Goal: Contribute content: Add original content to the website for others to see

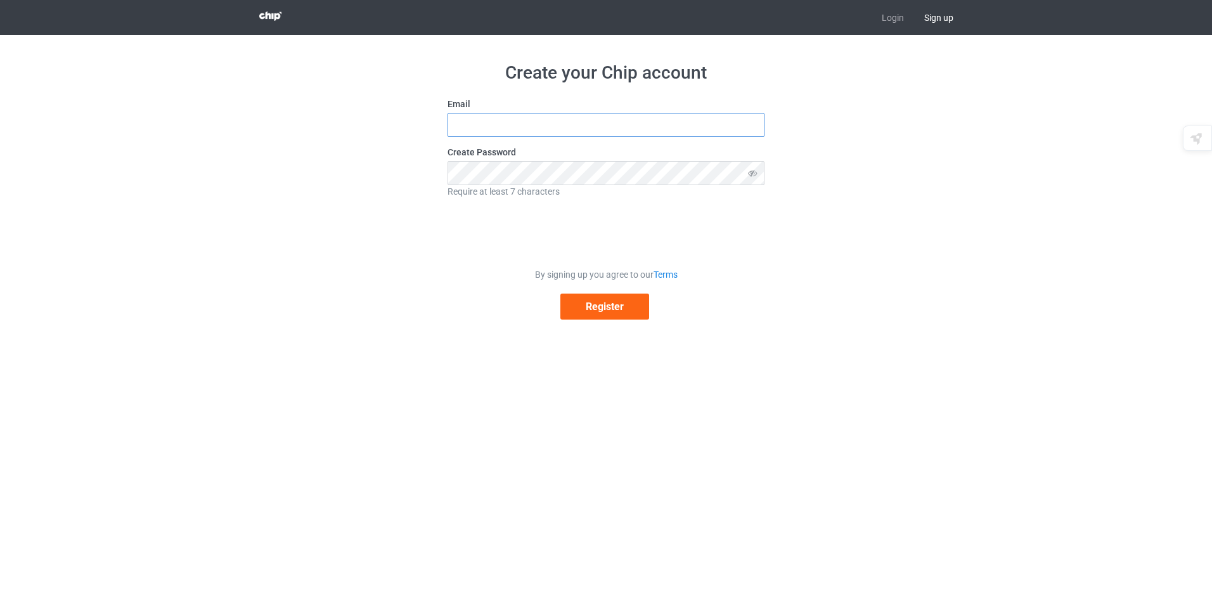
click at [562, 134] on input "text" at bounding box center [605, 125] width 317 height 24
type input "carterstiles@outlook.com"
click at [598, 307] on button "Register" at bounding box center [604, 306] width 89 height 26
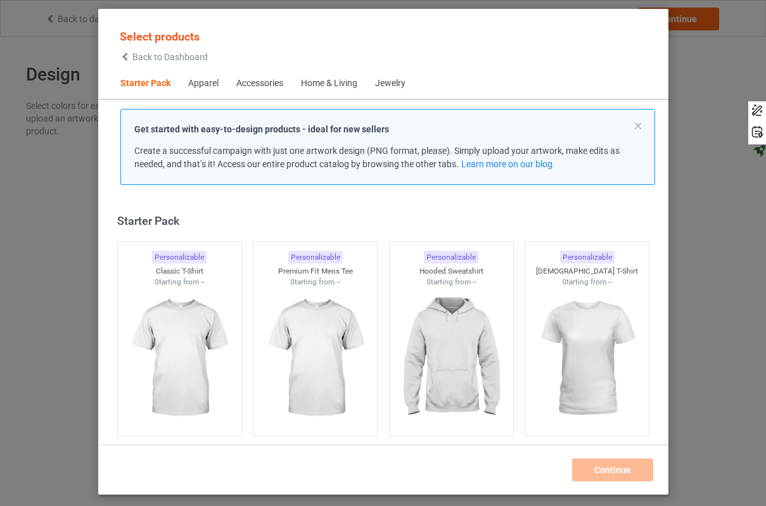
scroll to position [16, 0]
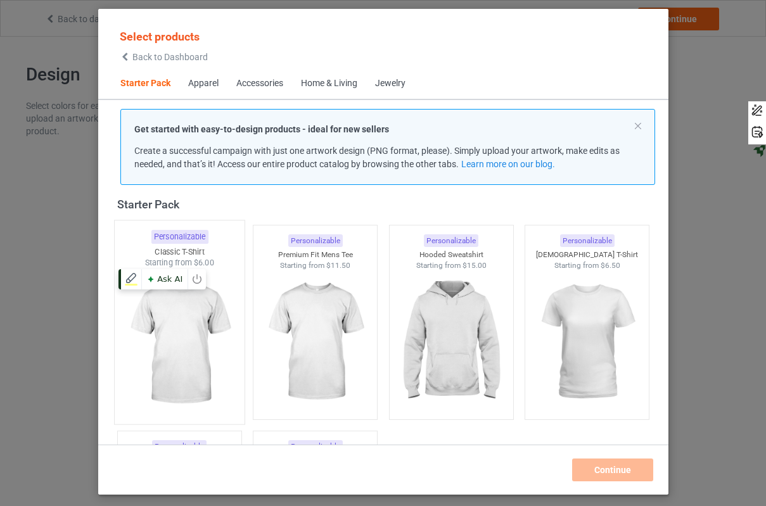
click at [183, 308] on img at bounding box center [179, 343] width 119 height 149
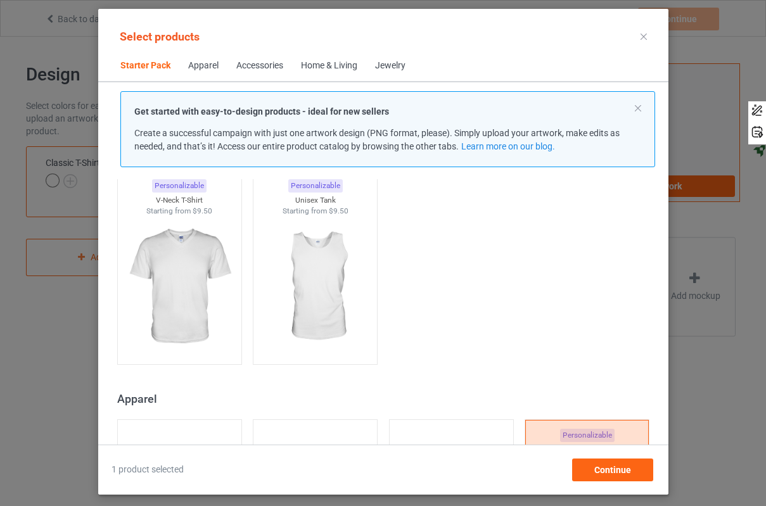
scroll to position [270, 0]
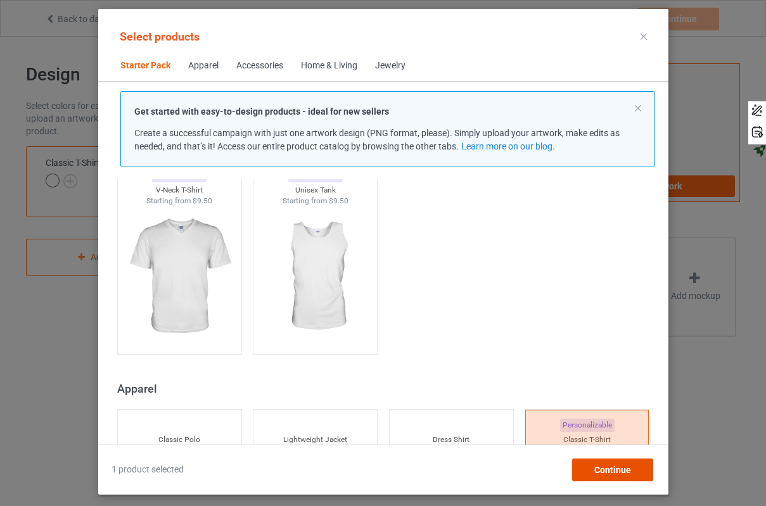
click at [588, 470] on div "Continue" at bounding box center [612, 470] width 81 height 23
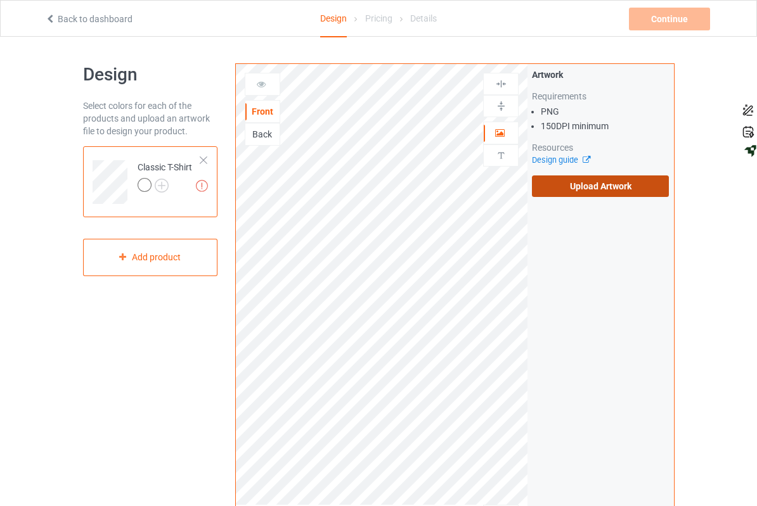
click at [665, 186] on label "Upload Artwork" at bounding box center [600, 187] width 137 height 22
click at [0, 0] on input "Upload Artwork" at bounding box center [0, 0] width 0 height 0
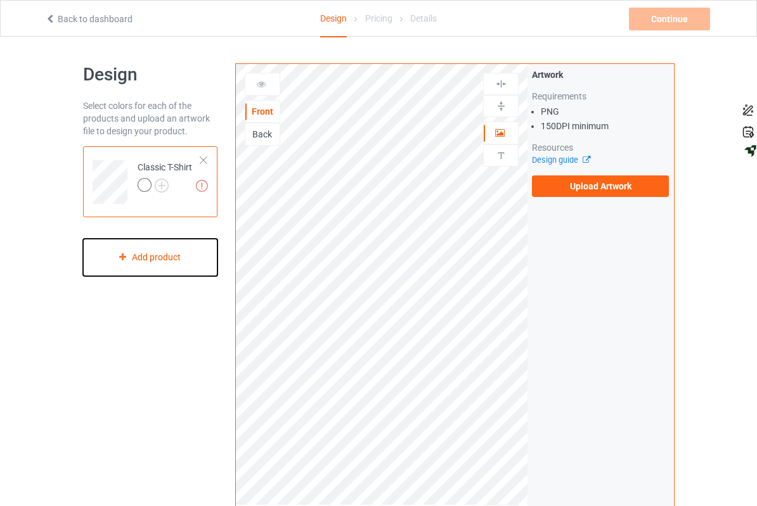
click at [119, 259] on div "Add product" at bounding box center [150, 257] width 134 height 37
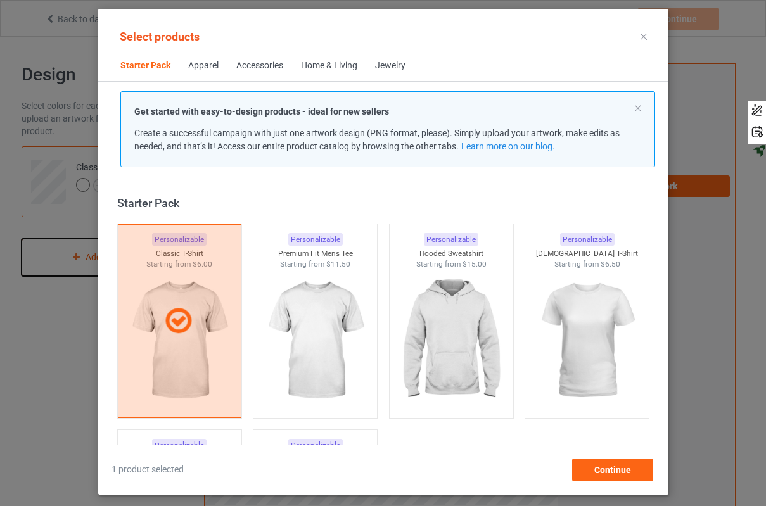
scroll to position [16, 0]
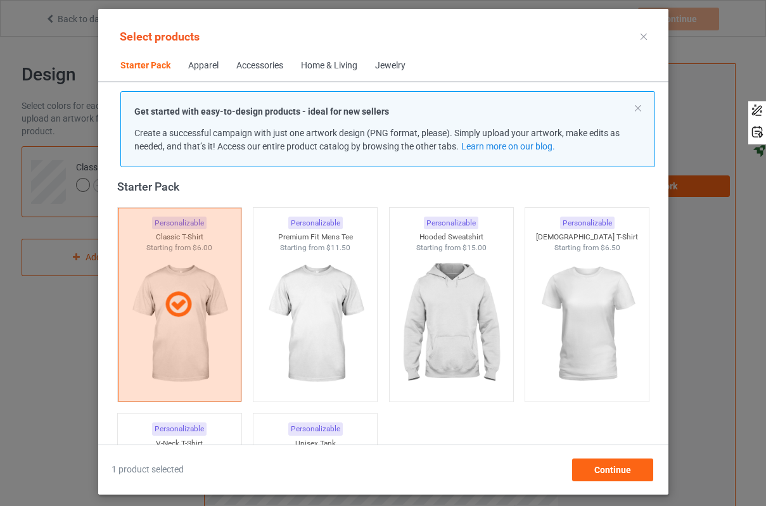
click at [217, 65] on div "Apparel" at bounding box center [203, 66] width 30 height 13
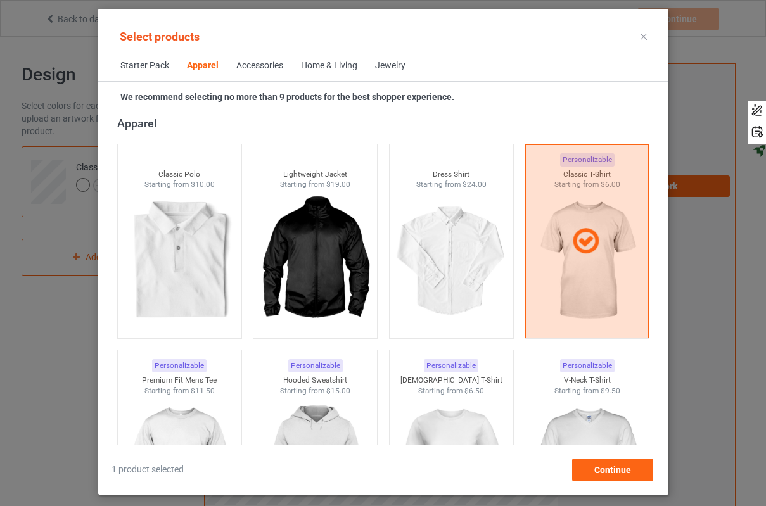
click at [267, 71] on div "Accessories" at bounding box center [259, 66] width 47 height 13
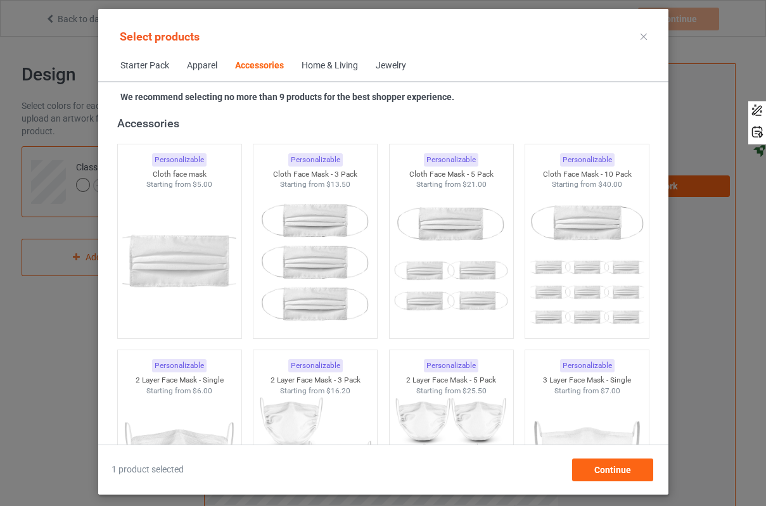
click at [315, 67] on div "Home & Living" at bounding box center [330, 66] width 56 height 13
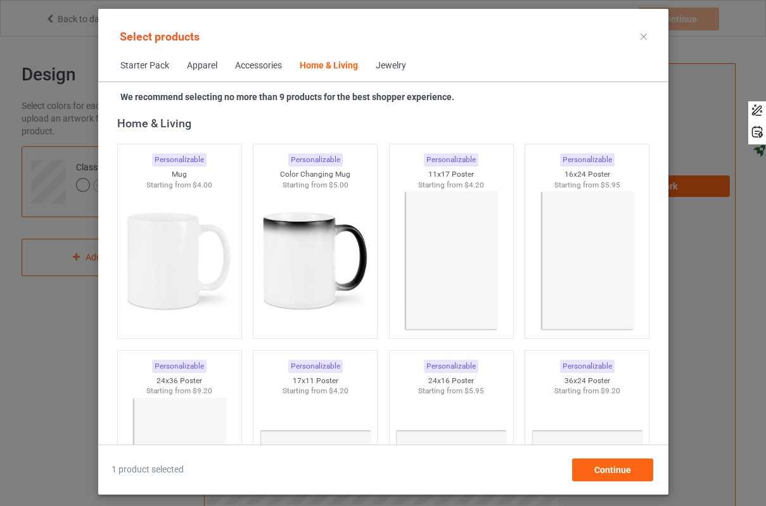
click at [149, 74] on span "Starter Pack" at bounding box center [145, 66] width 67 height 30
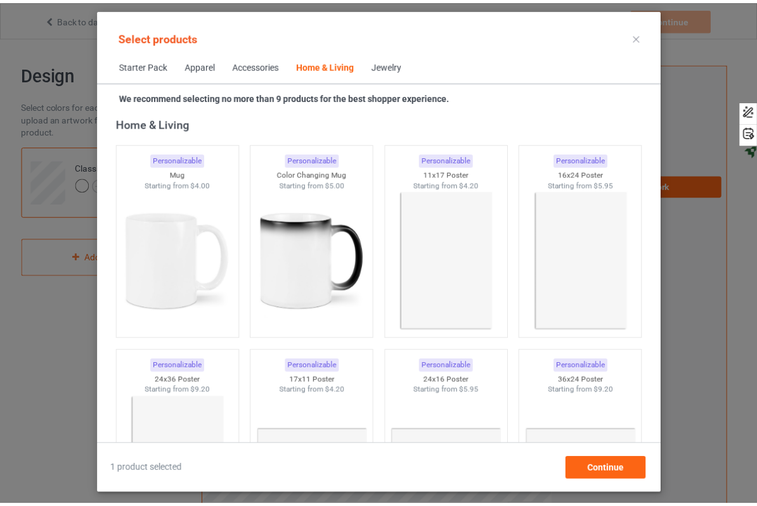
scroll to position [16, 0]
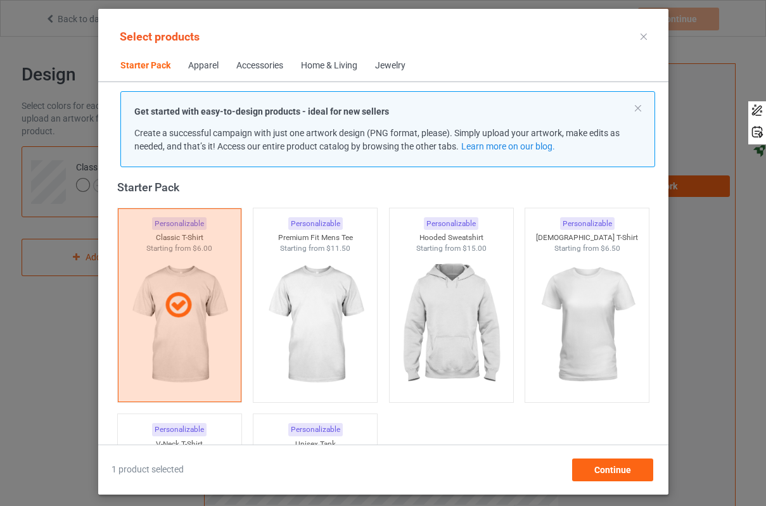
click at [637, 42] on div at bounding box center [643, 37] width 23 height 20
click at [643, 40] on div at bounding box center [643, 37] width 23 height 20
click at [602, 467] on span "Continue" at bounding box center [612, 470] width 37 height 10
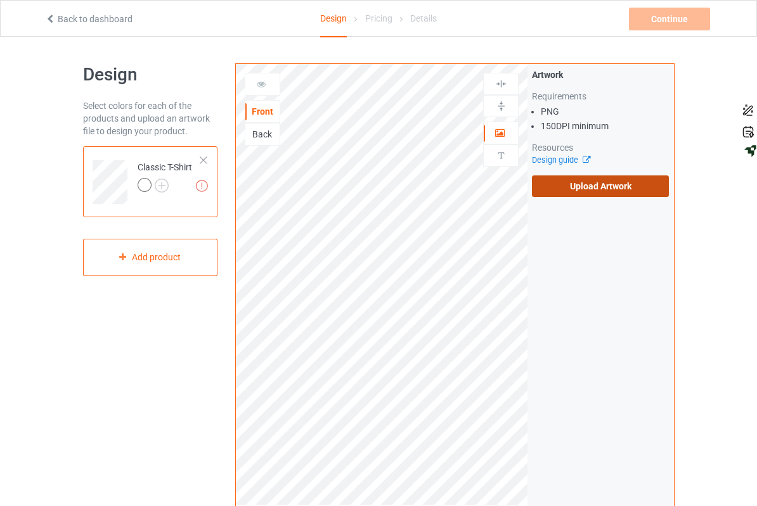
click at [629, 184] on label "Upload Artwork" at bounding box center [600, 187] width 137 height 22
click at [0, 0] on input "Upload Artwork" at bounding box center [0, 0] width 0 height 0
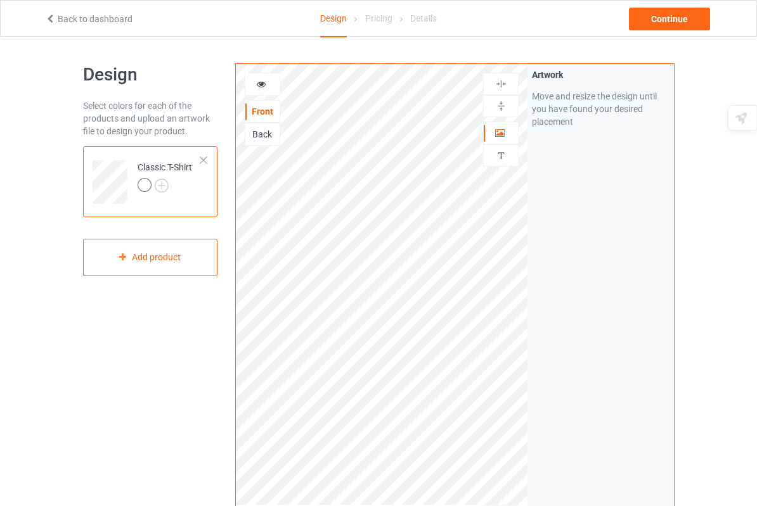
click at [245, 115] on div "Front" at bounding box center [262, 111] width 34 height 13
click at [256, 87] on icon at bounding box center [261, 82] width 11 height 9
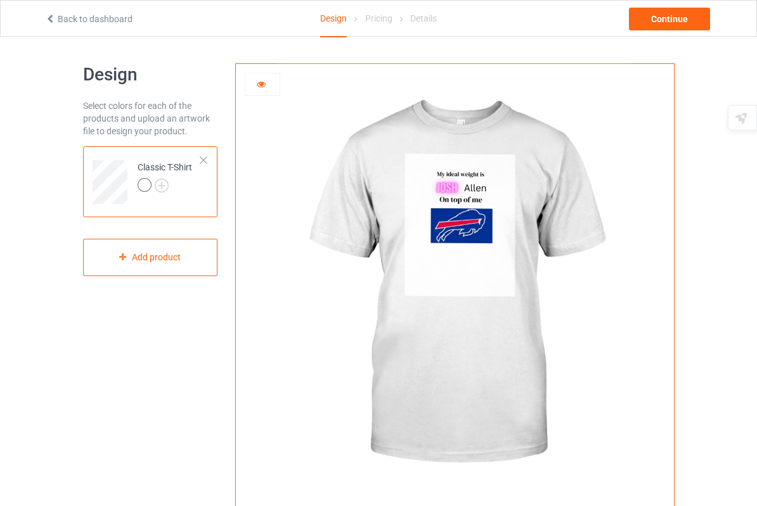
click at [138, 188] on div at bounding box center [145, 185] width 14 height 14
click at [131, 159] on td "Classic T-Shirt" at bounding box center [169, 177] width 77 height 53
click at [155, 186] on img at bounding box center [162, 186] width 14 height 14
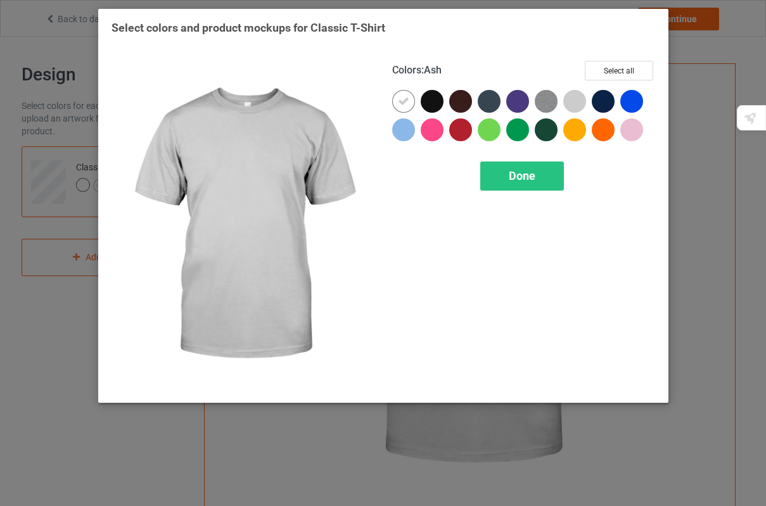
click at [568, 98] on div at bounding box center [574, 101] width 23 height 23
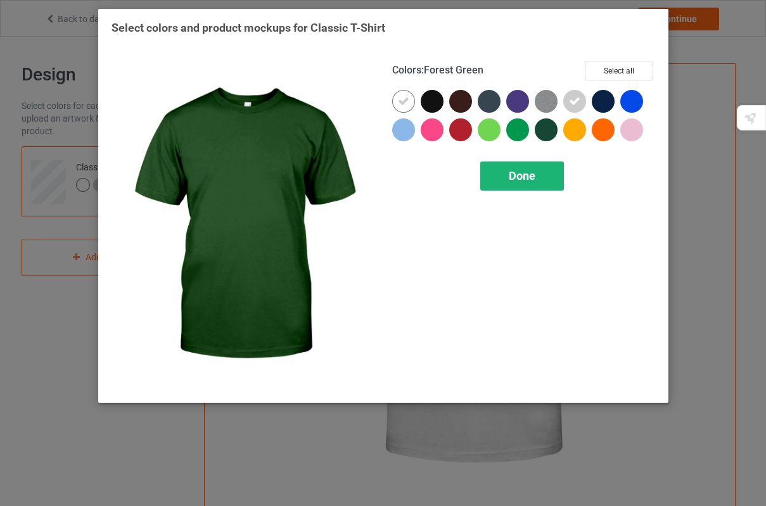
click at [528, 186] on div "Done" at bounding box center [522, 176] width 84 height 29
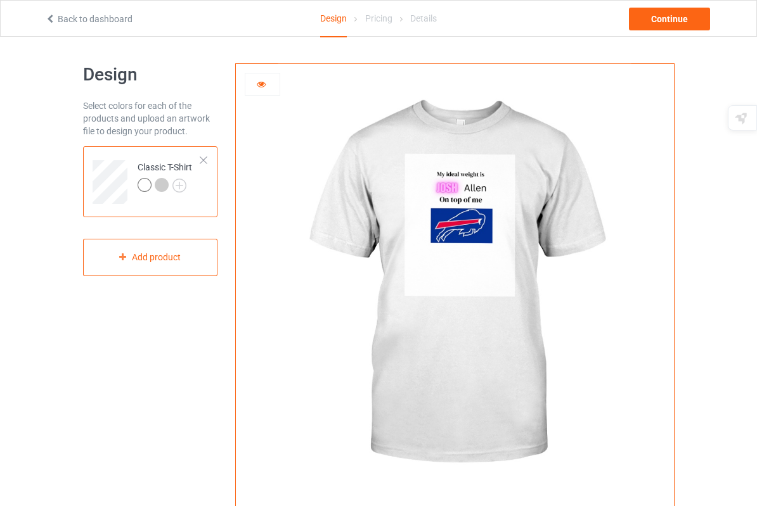
click at [155, 188] on div at bounding box center [162, 185] width 14 height 14
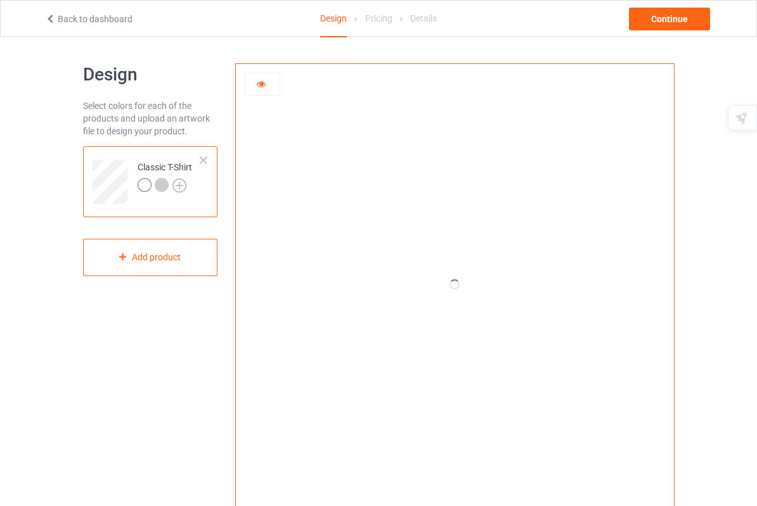
click at [172, 188] on img at bounding box center [179, 186] width 14 height 14
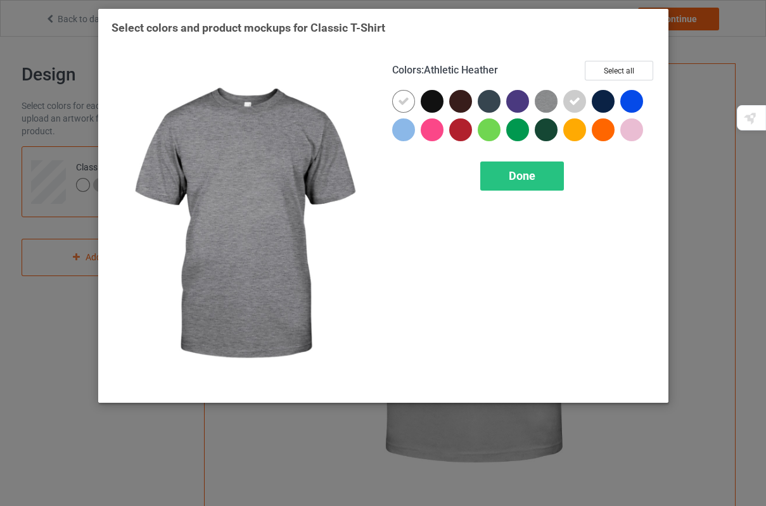
click at [549, 102] on img at bounding box center [546, 101] width 23 height 23
click at [548, 99] on icon at bounding box center [546, 101] width 11 height 11
click at [553, 98] on img at bounding box center [546, 101] width 23 height 23
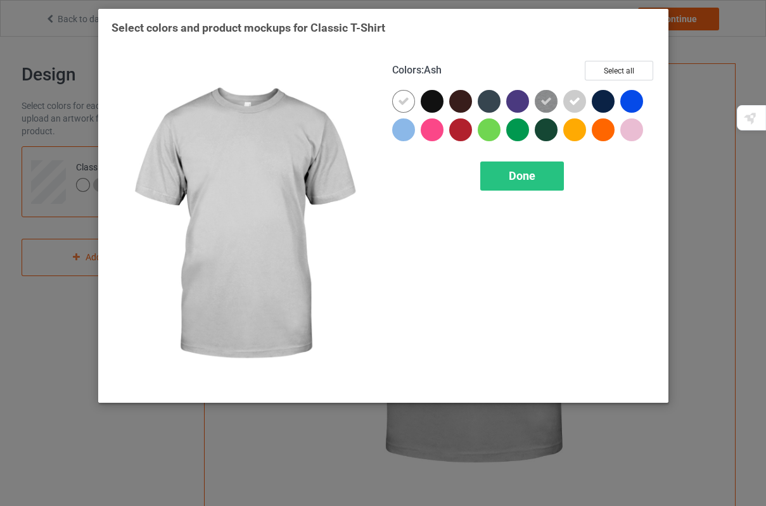
click at [573, 96] on icon at bounding box center [574, 101] width 11 height 11
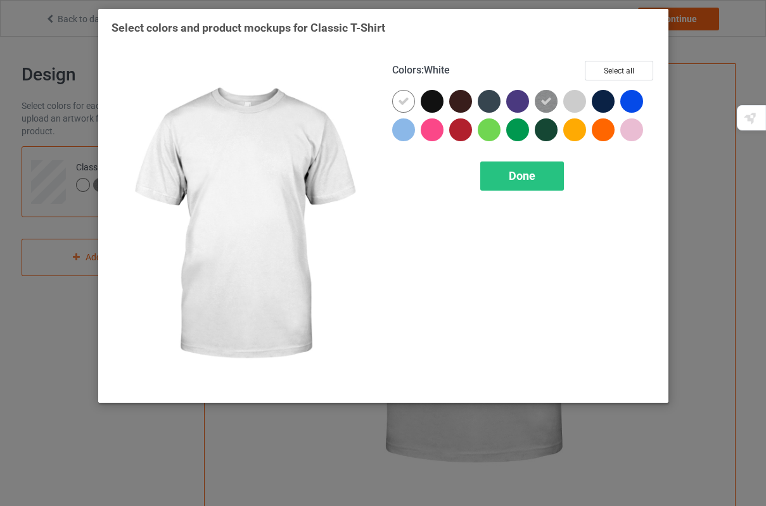
click at [399, 102] on icon at bounding box center [403, 101] width 11 height 11
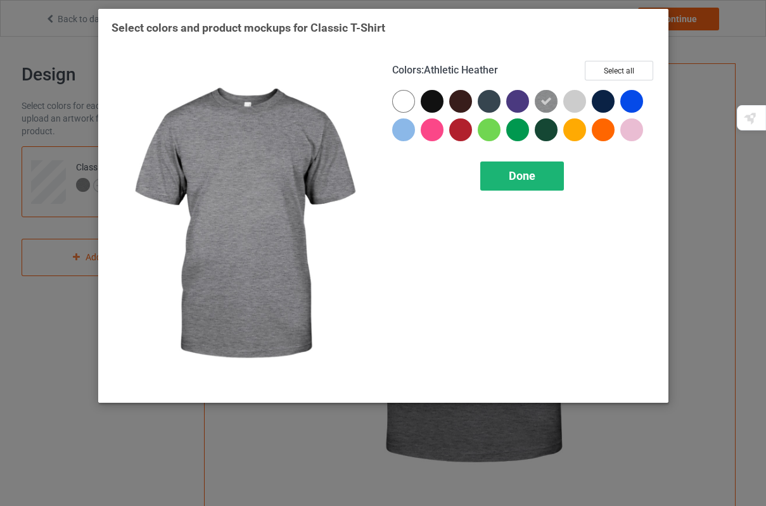
click at [514, 181] on span "Done" at bounding box center [522, 175] width 27 height 13
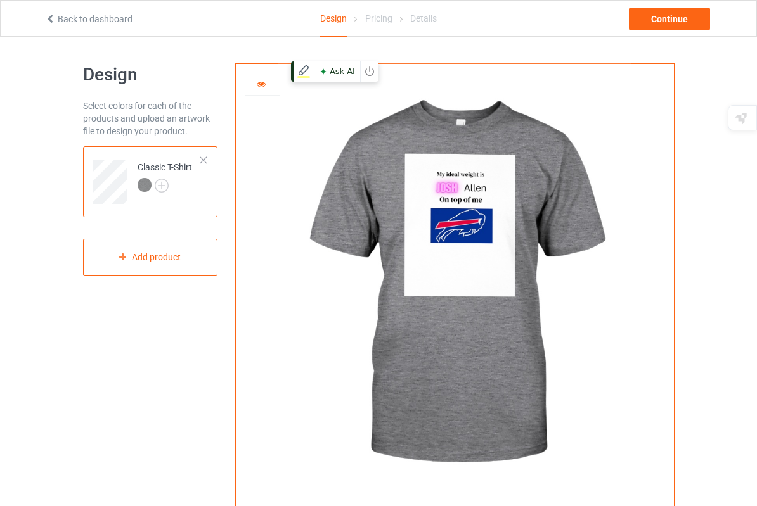
click at [437, 243] on img at bounding box center [454, 284] width 353 height 441
drag, startPoint x: 472, startPoint y: 235, endPoint x: 454, endPoint y: 252, distance: 24.6
click at [454, 252] on img at bounding box center [454, 284] width 353 height 441
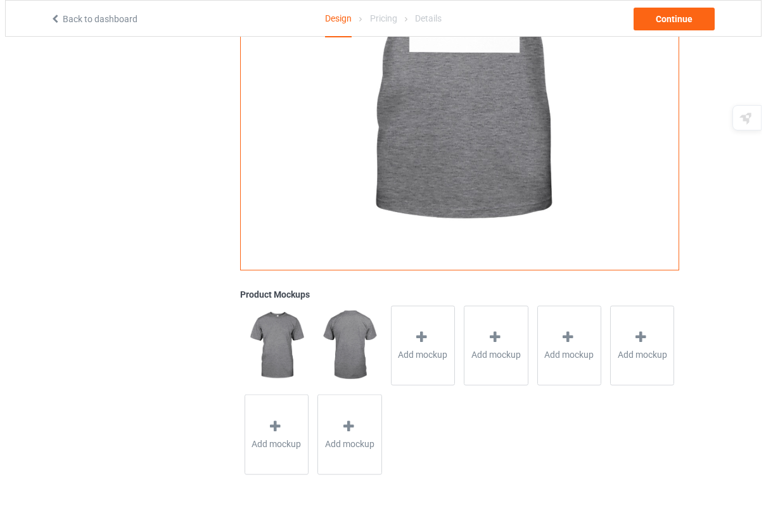
scroll to position [283, 0]
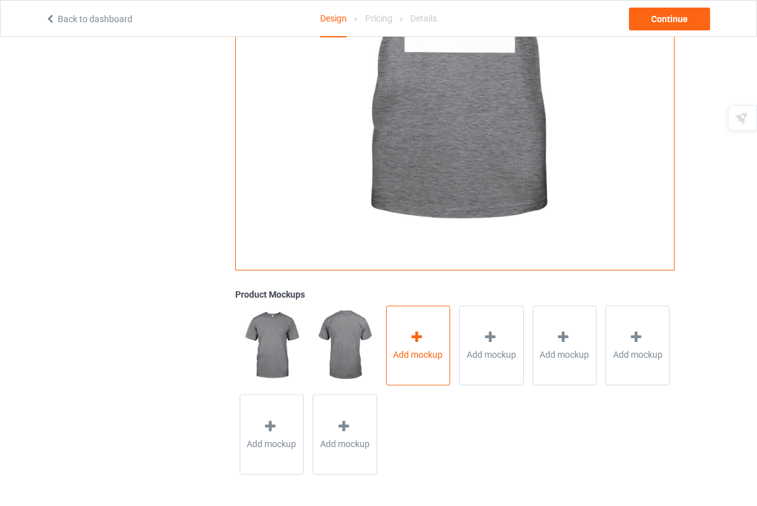
click at [434, 349] on span "Add mockup" at bounding box center [417, 355] width 49 height 13
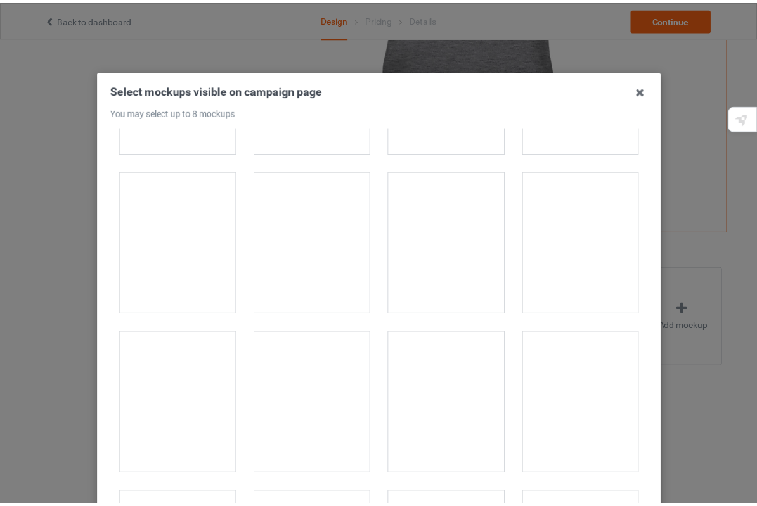
scroll to position [63, 0]
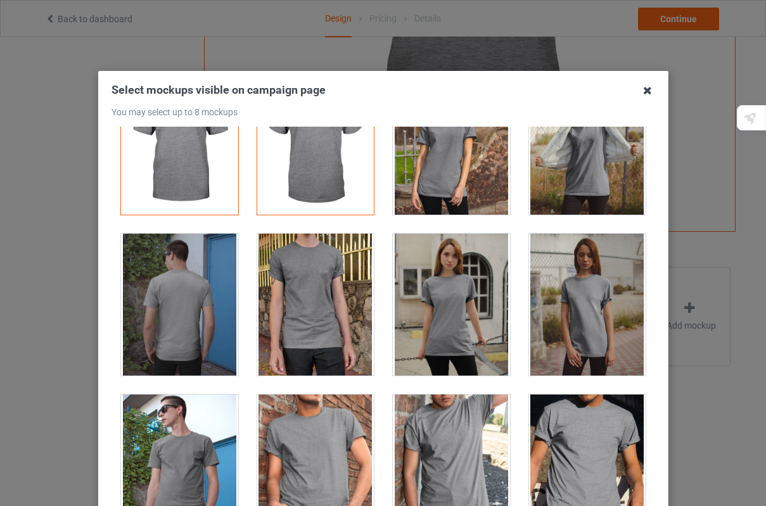
click at [646, 91] on icon at bounding box center [647, 90] width 20 height 20
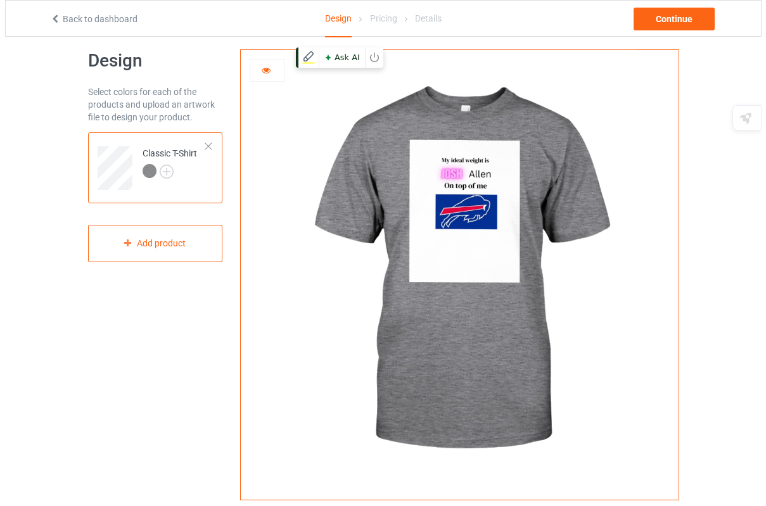
scroll to position [0, 0]
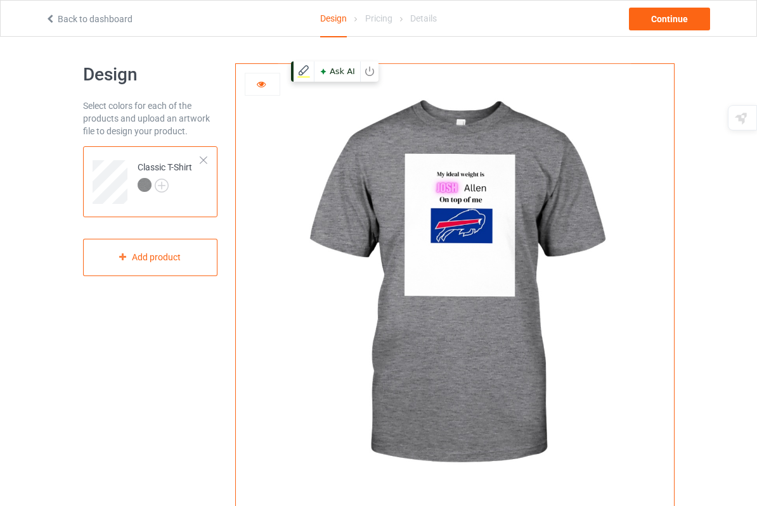
click at [491, 209] on img at bounding box center [454, 284] width 353 height 441
click at [444, 244] on img at bounding box center [454, 284] width 353 height 441
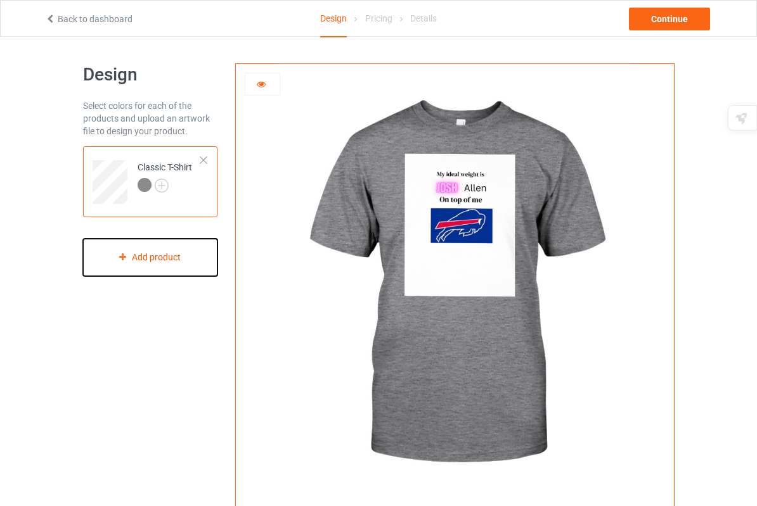
click at [113, 264] on div "Add product" at bounding box center [150, 257] width 134 height 37
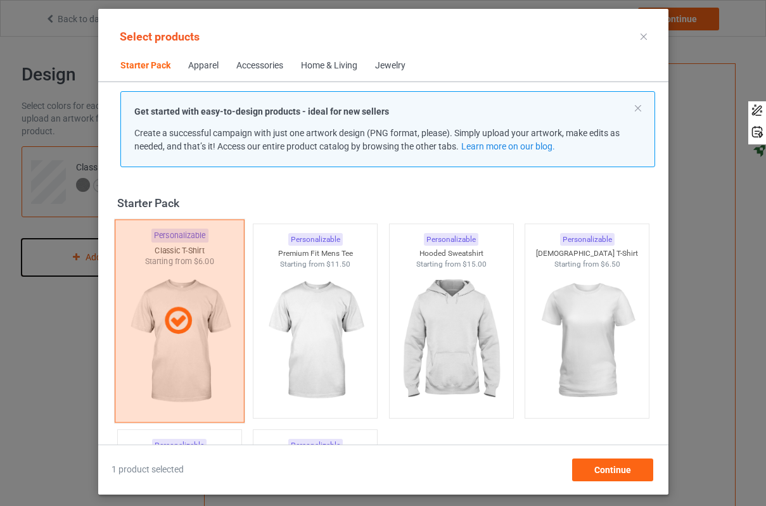
scroll to position [16, 0]
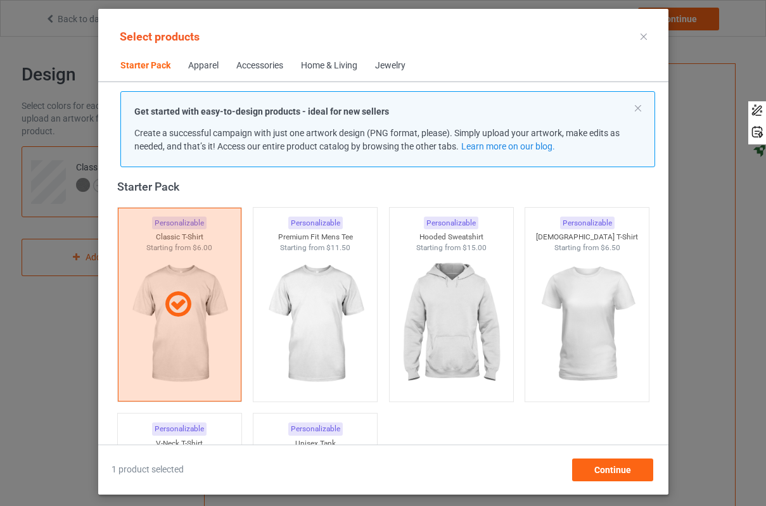
click at [204, 69] on div "Apparel" at bounding box center [203, 66] width 30 height 13
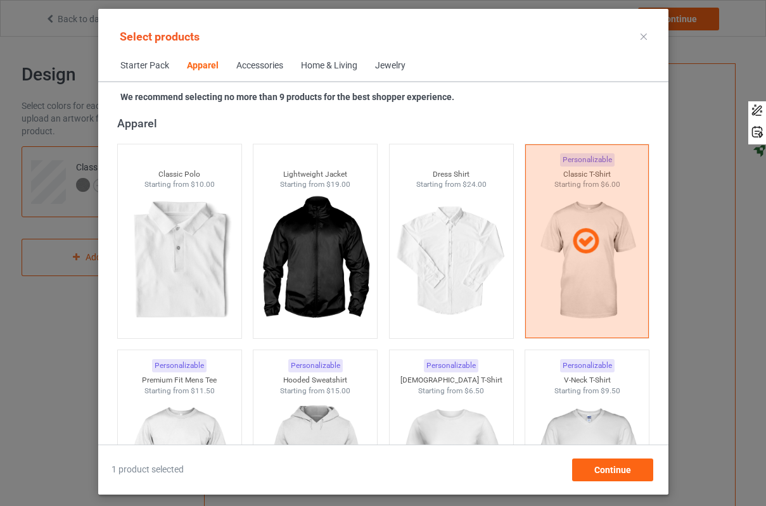
click at [283, 69] on div "Accessories" at bounding box center [259, 66] width 47 height 13
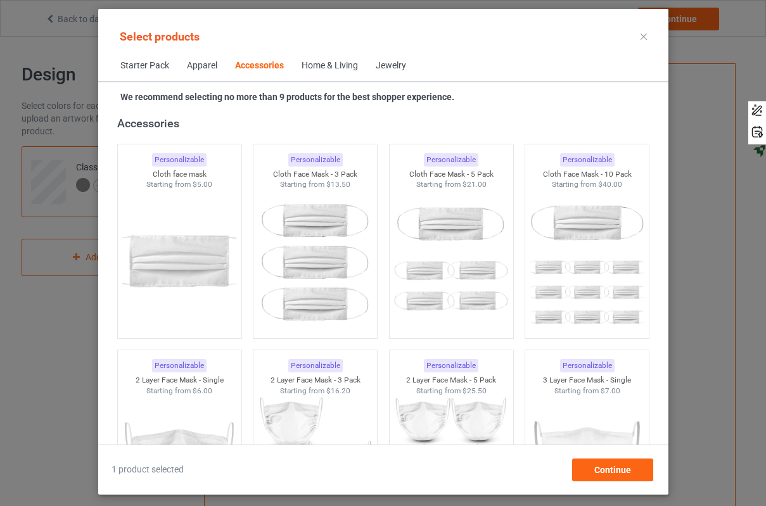
click at [338, 67] on div "Home & Living" at bounding box center [330, 66] width 56 height 13
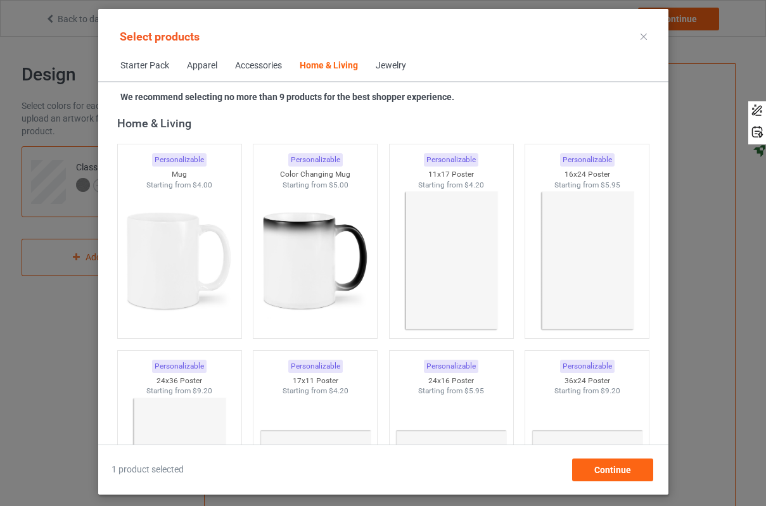
click at [413, 70] on span "Jewelry" at bounding box center [391, 66] width 48 height 30
click at [385, 70] on div "Jewelry" at bounding box center [391, 66] width 30 height 13
click at [146, 67] on span "Starter Pack" at bounding box center [145, 66] width 67 height 30
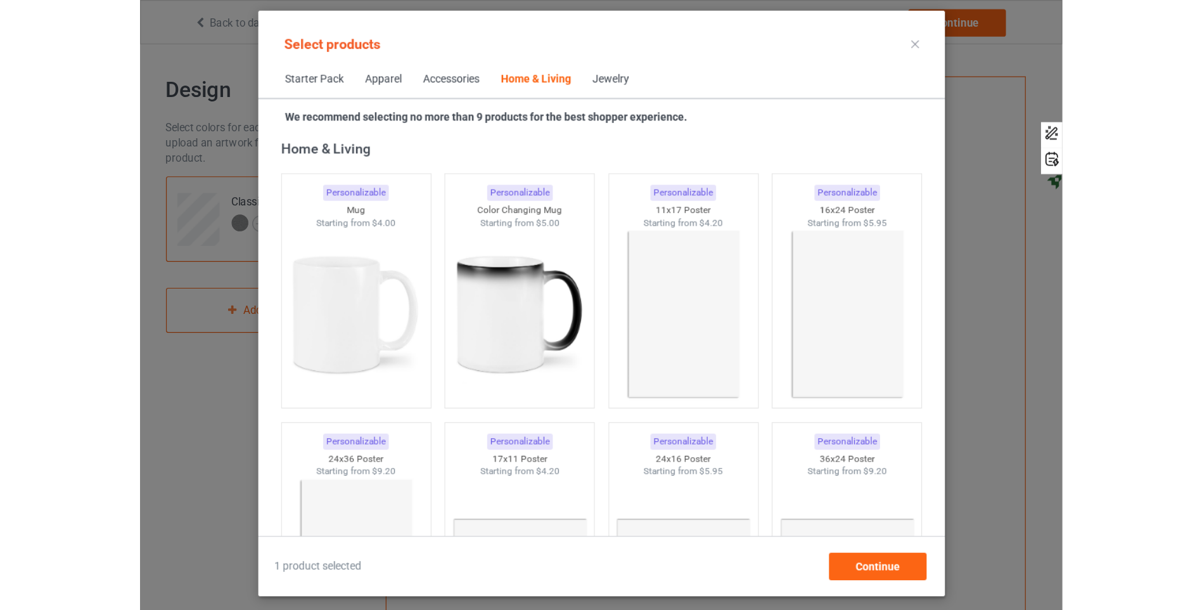
scroll to position [16, 0]
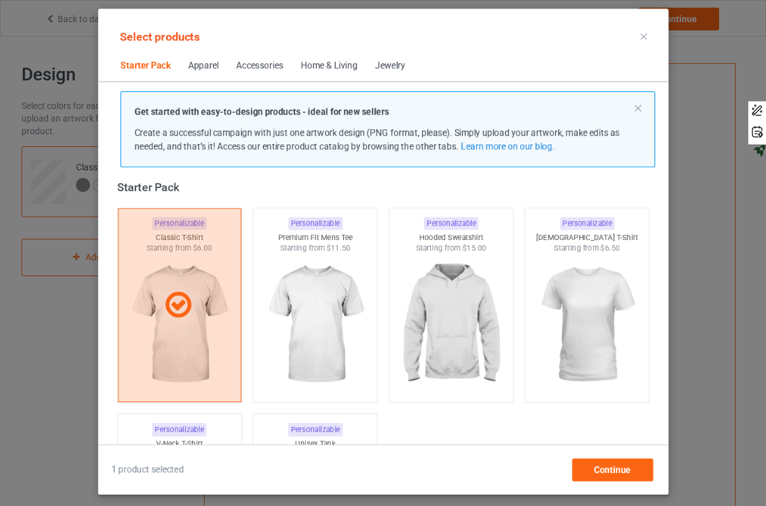
click at [641, 37] on icon at bounding box center [644, 37] width 6 height 6
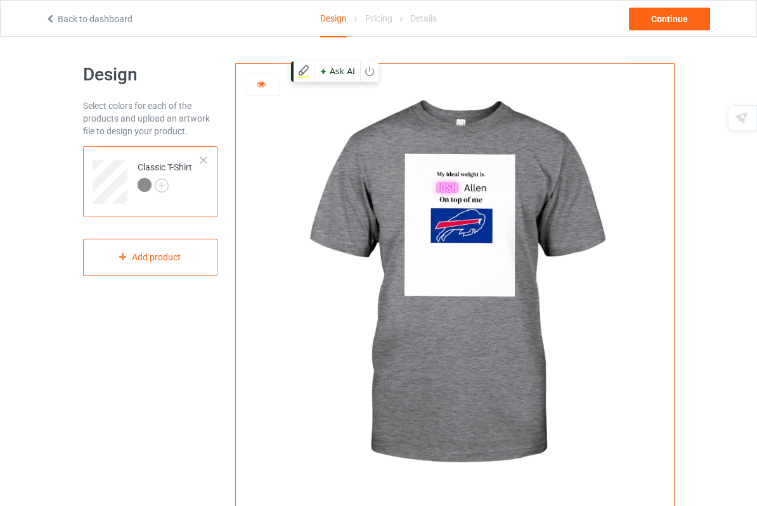
click at [426, 215] on img at bounding box center [454, 284] width 353 height 441
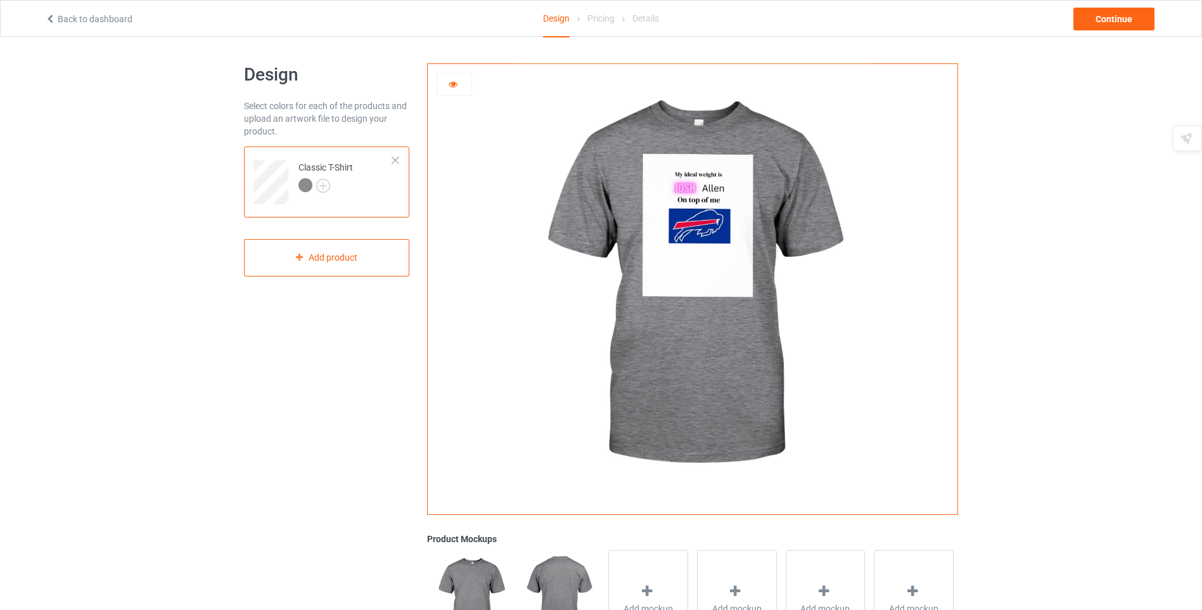
click at [80, 27] on div "Back to dashboard Design Pricing Details Continue" at bounding box center [601, 18] width 1130 height 35
click at [87, 16] on link "Back to dashboard" at bounding box center [88, 19] width 87 height 10
